Goal: Information Seeking & Learning: Learn about a topic

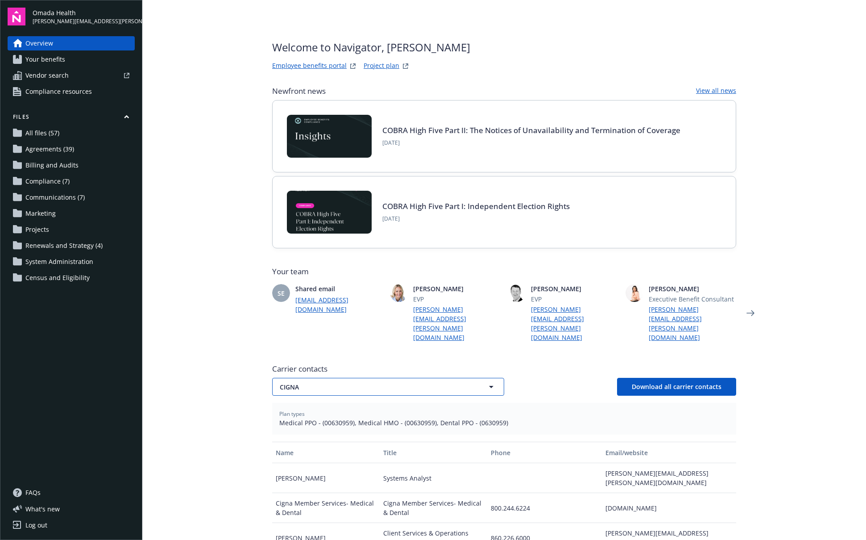
click at [311, 382] on span "CIGNA" at bounding box center [373, 386] width 186 height 9
click at [197, 363] on main "Welcome to Navigator , [PERSON_NAME] Employee benefits portal Project plan Newf…" at bounding box center [504, 270] width 724 height 540
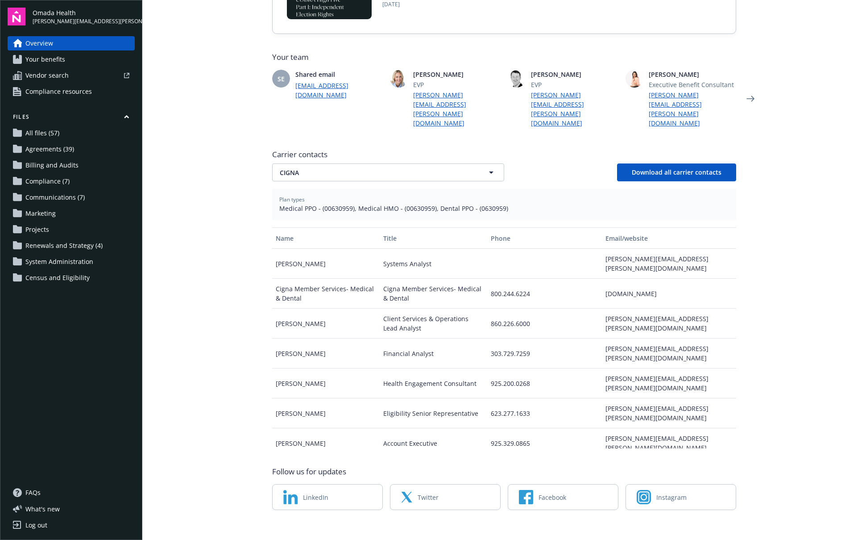
scroll to position [10, 0]
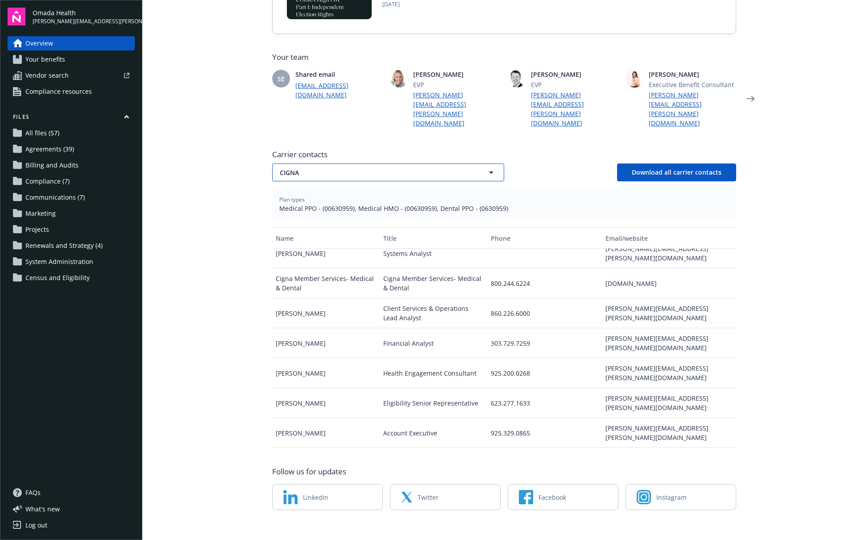
click at [337, 169] on button "CIGNA" at bounding box center [388, 172] width 232 height 18
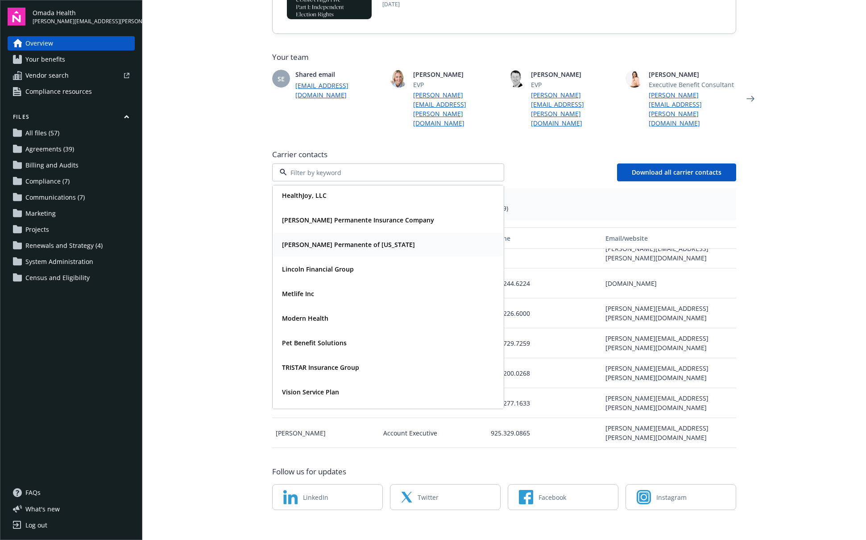
scroll to position [96, 0]
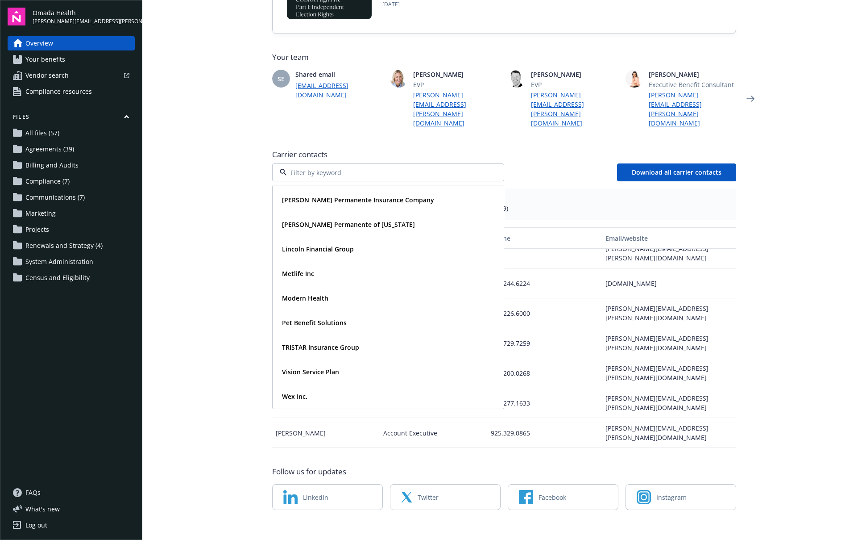
click at [209, 284] on main "Welcome to Navigator , [PERSON_NAME] Employee benefits portal Project plan Newf…" at bounding box center [504, 270] width 724 height 540
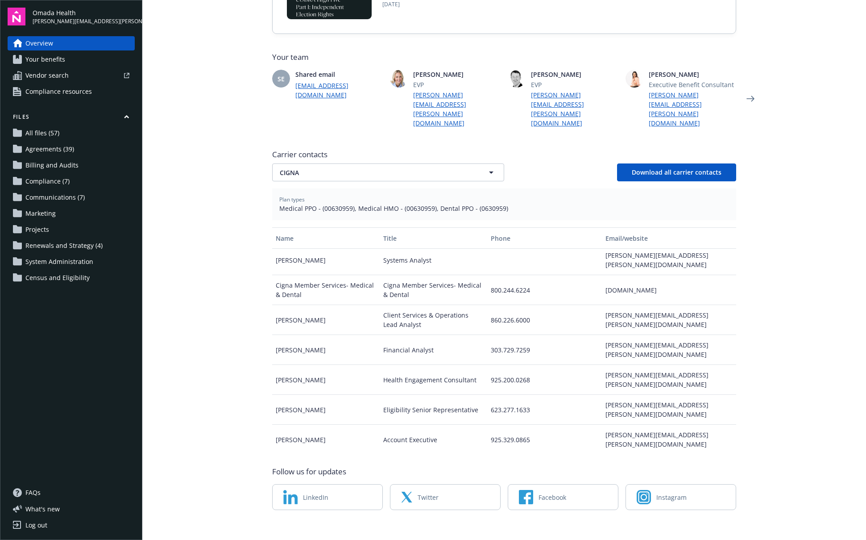
scroll to position [0, 0]
